Goal: Find specific page/section: Find specific page/section

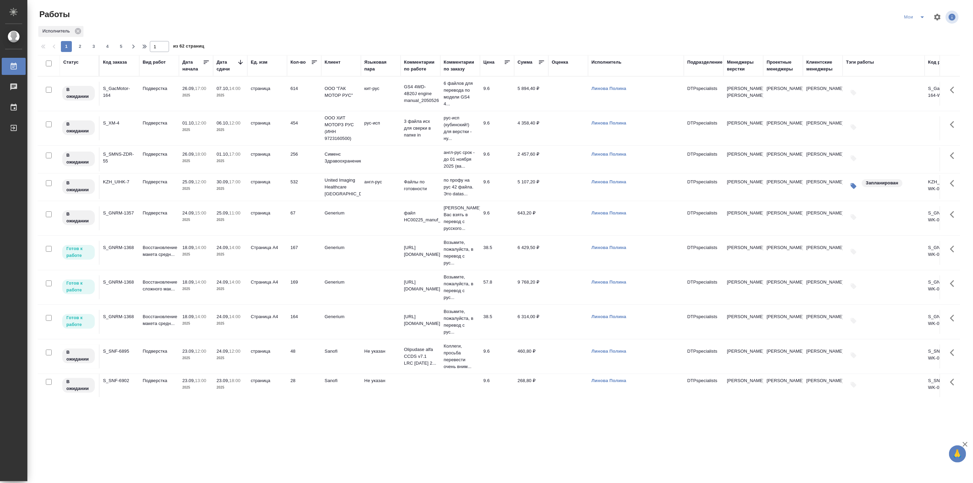
scroll to position [127, 0]
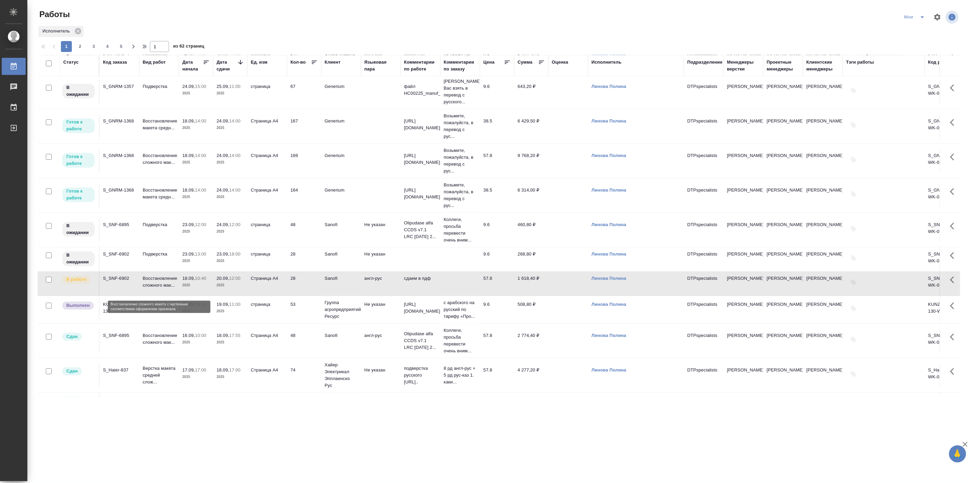
click at [166, 283] on p "Восстановление сложного мак..." at bounding box center [159, 282] width 33 height 14
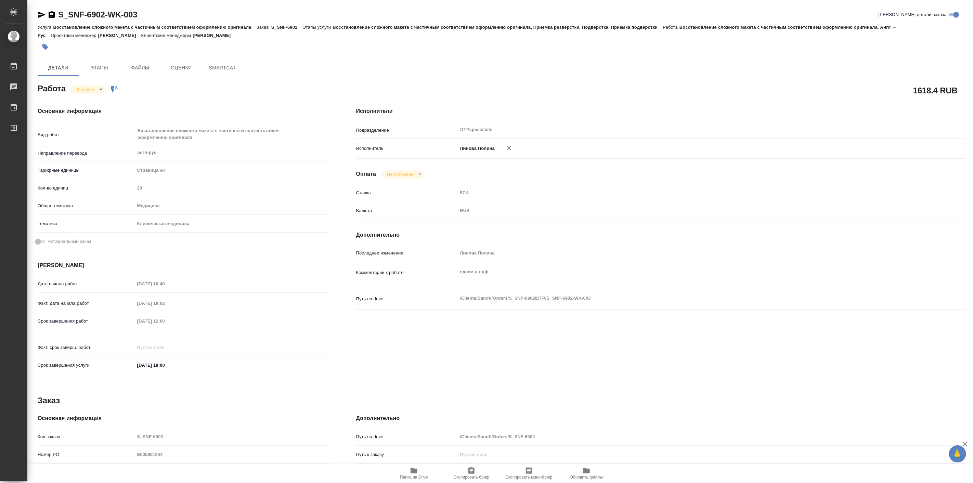
type textarea "x"
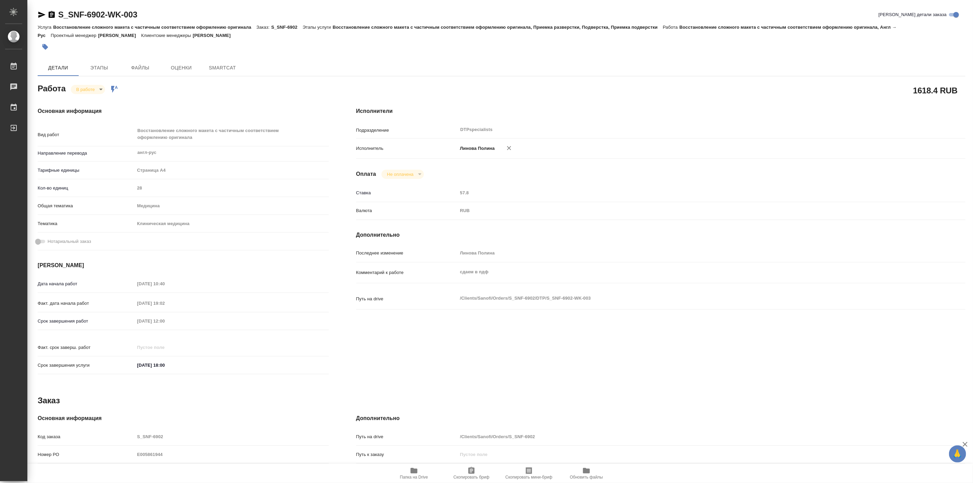
type textarea "x"
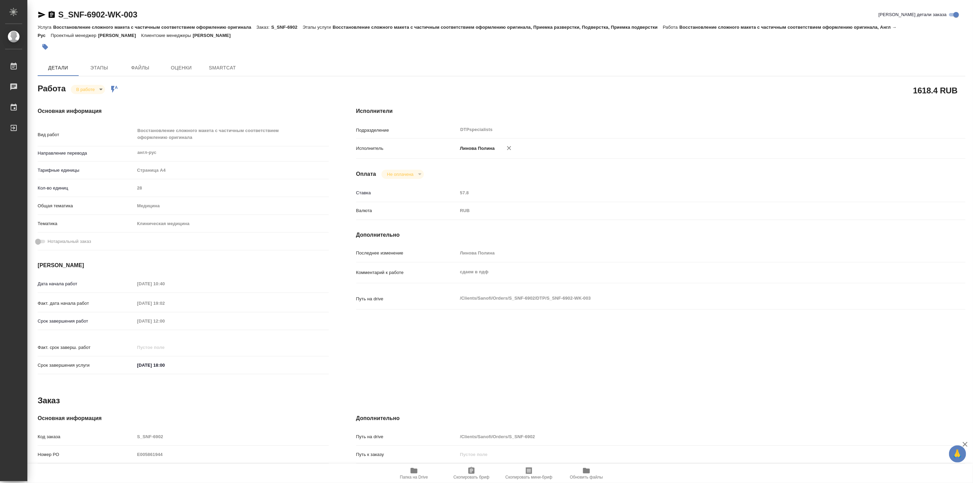
type textarea "x"
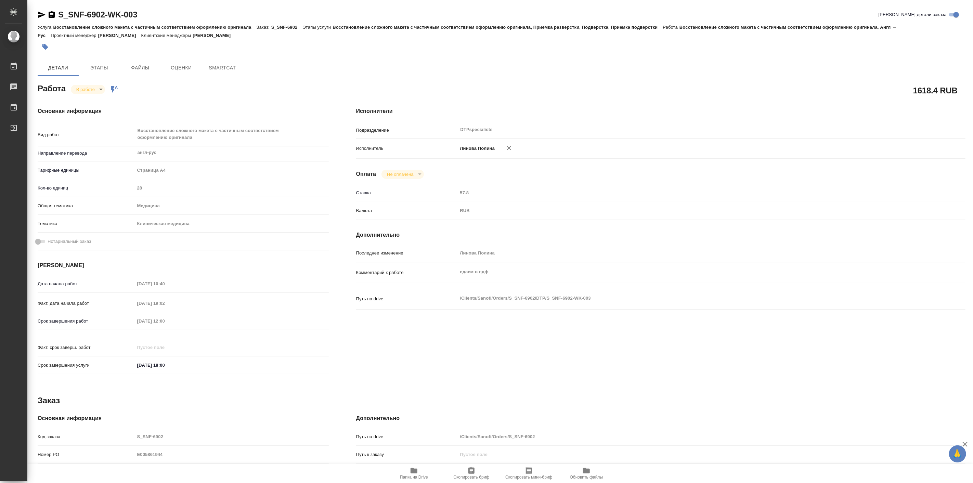
type textarea "x"
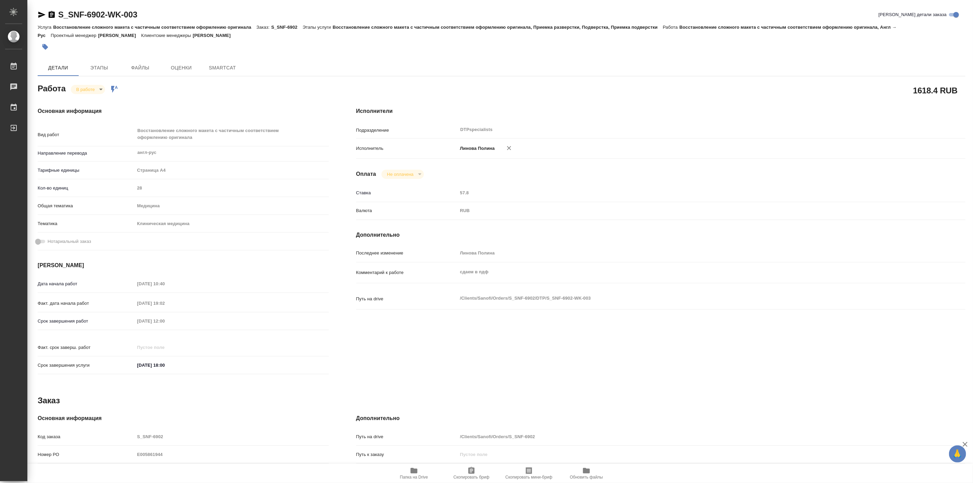
type textarea "x"
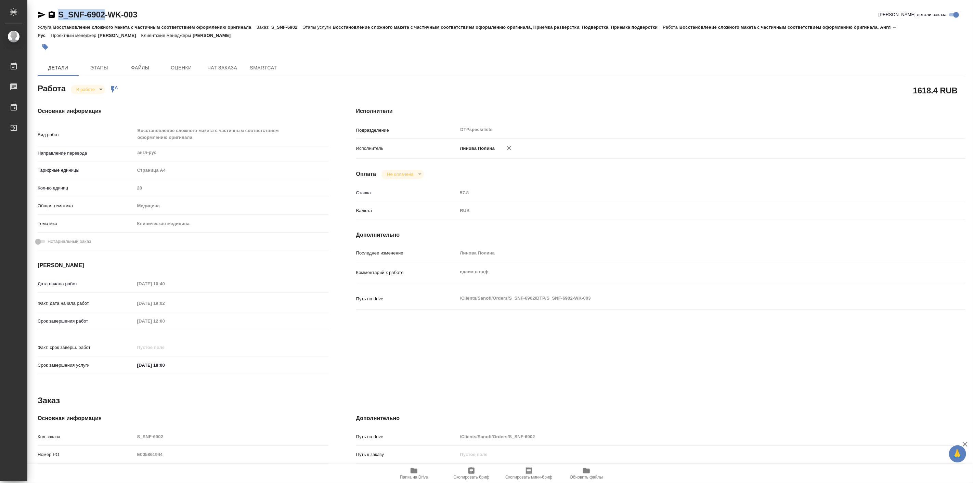
type textarea "x"
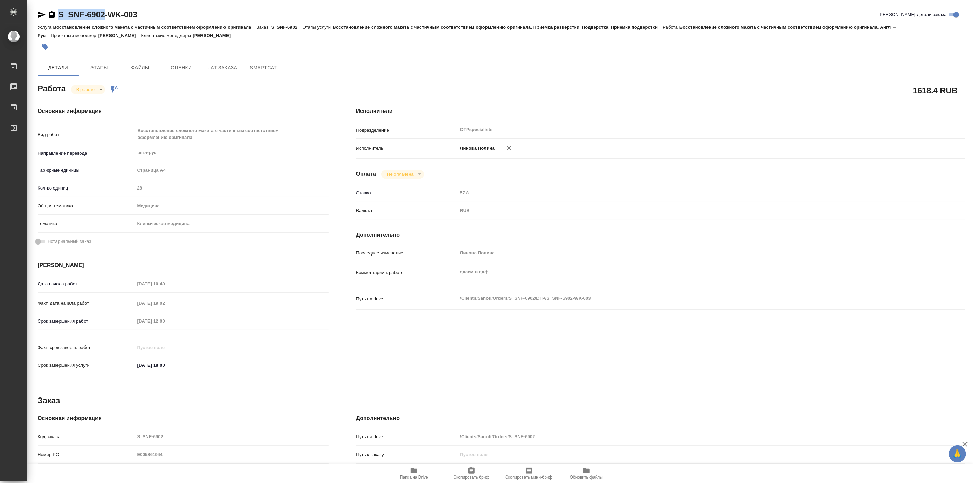
drag, startPoint x: 0, startPoint y: 0, endPoint x: 105, endPoint y: 16, distance: 106.6
click at [105, 16] on div "S_SNF-6902-WK-003 Кратко детали заказа Услуга Восстановление сложного макета с …" at bounding box center [501, 298] width 935 height 597
type textarea "x"
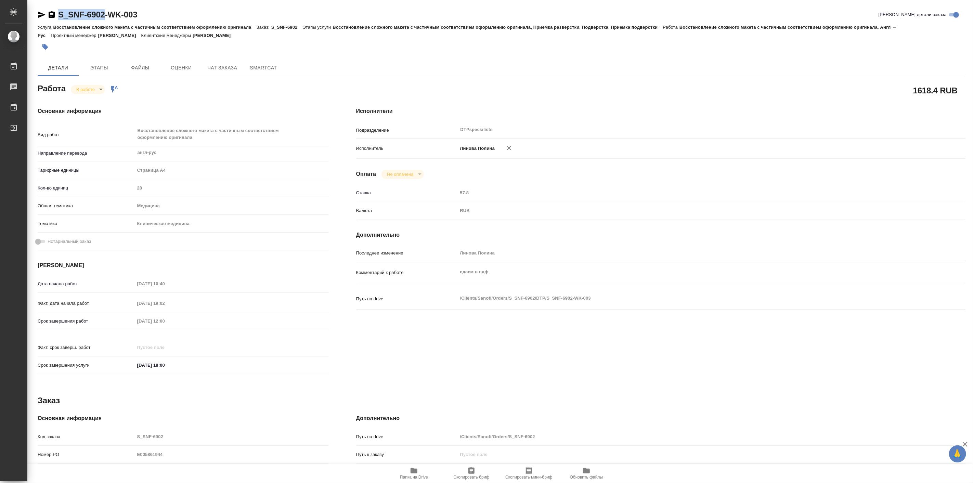
type textarea "x"
copy link "S_SNF-6902"
